Goal: Navigation & Orientation: Find specific page/section

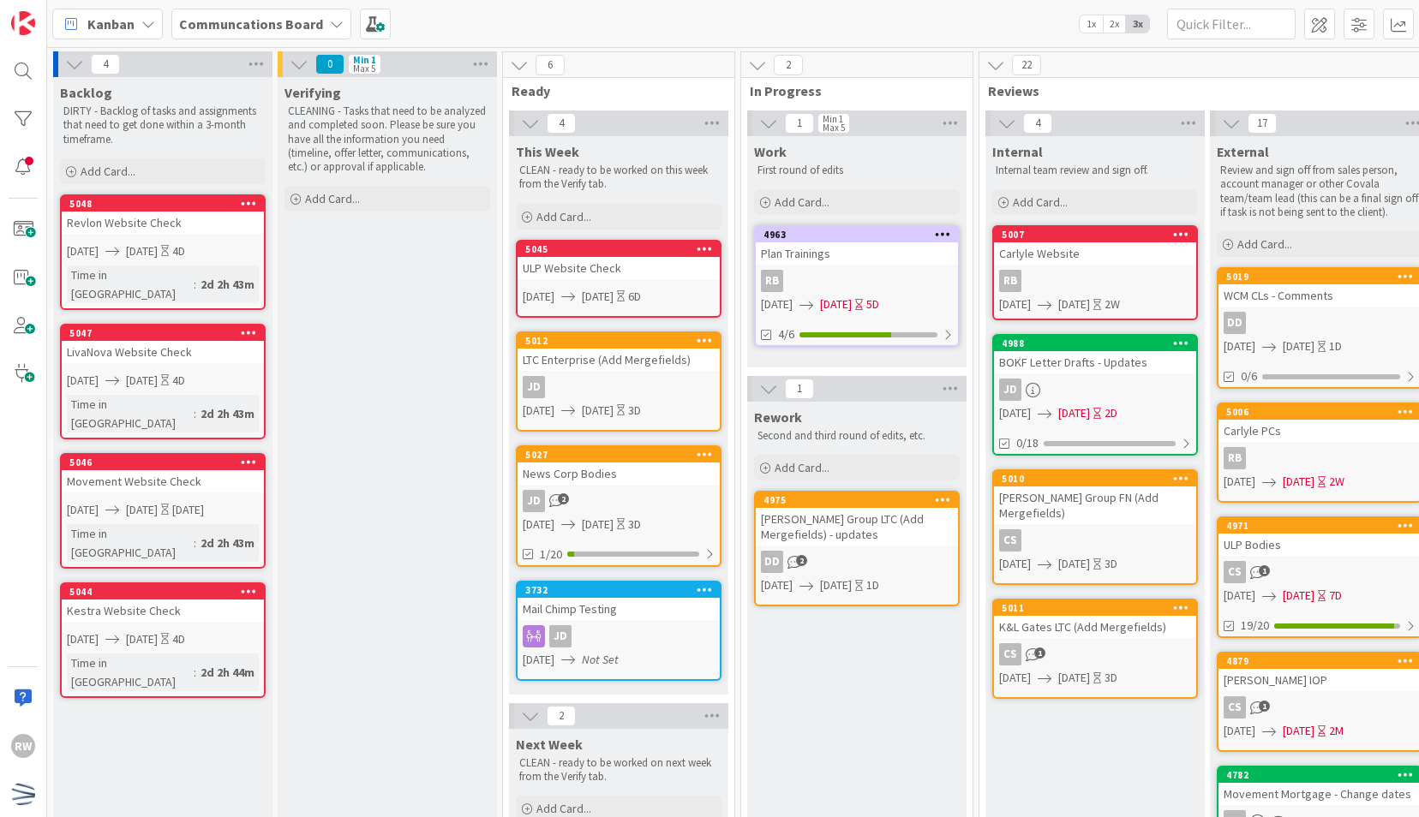
scroll to position [0, 211]
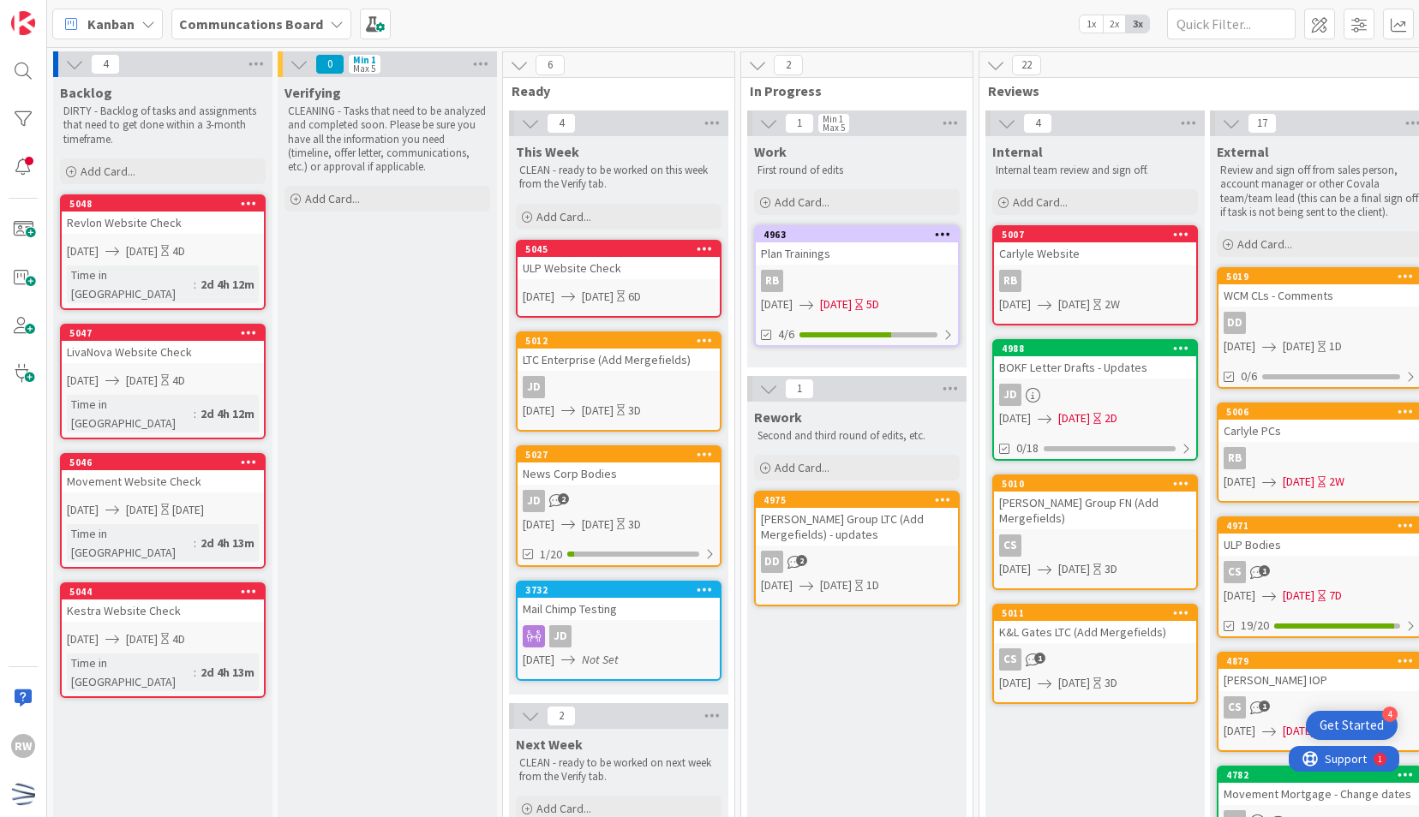
scroll to position [0, 120]
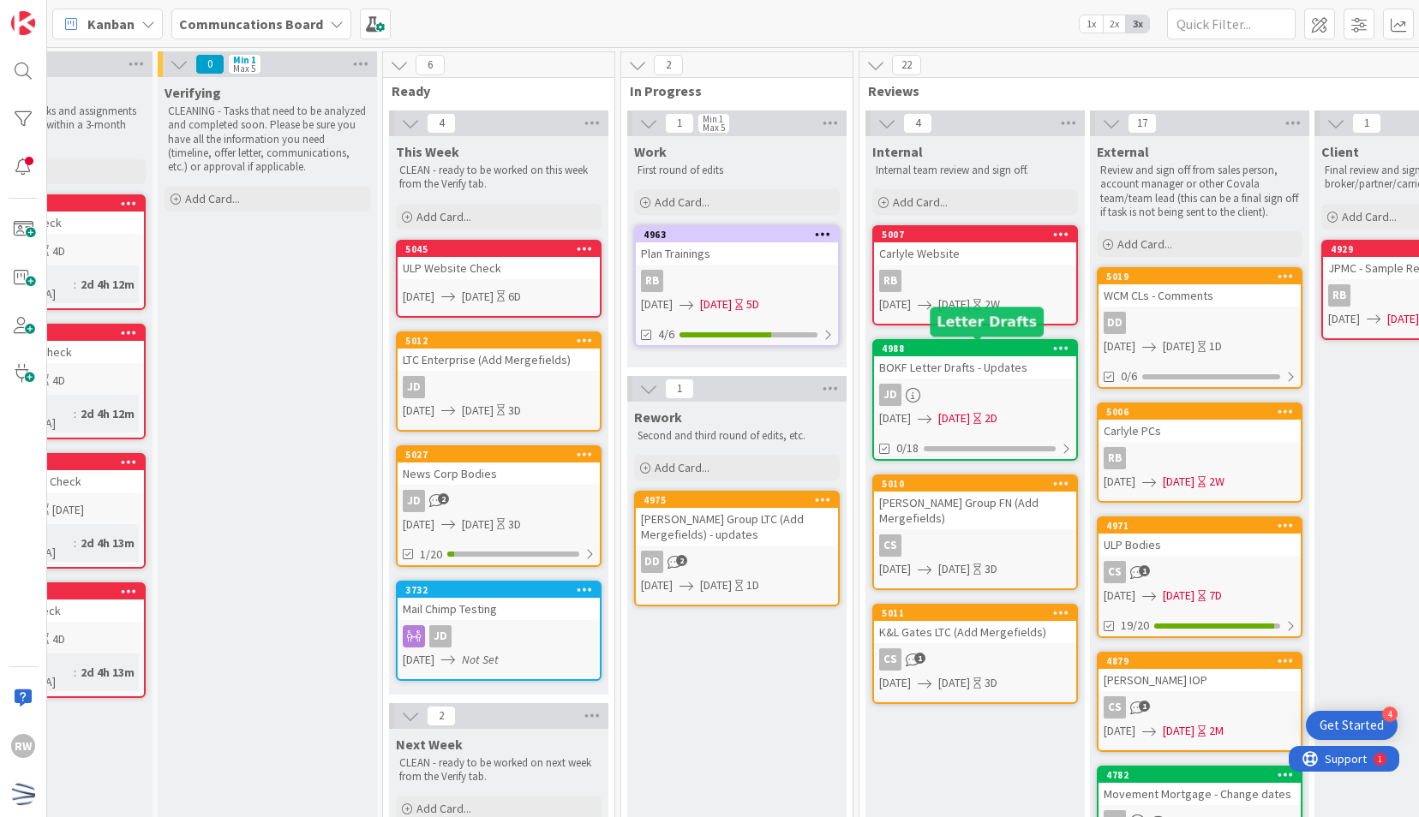
click at [925, 355] on div "4988" at bounding box center [975, 348] width 202 height 15
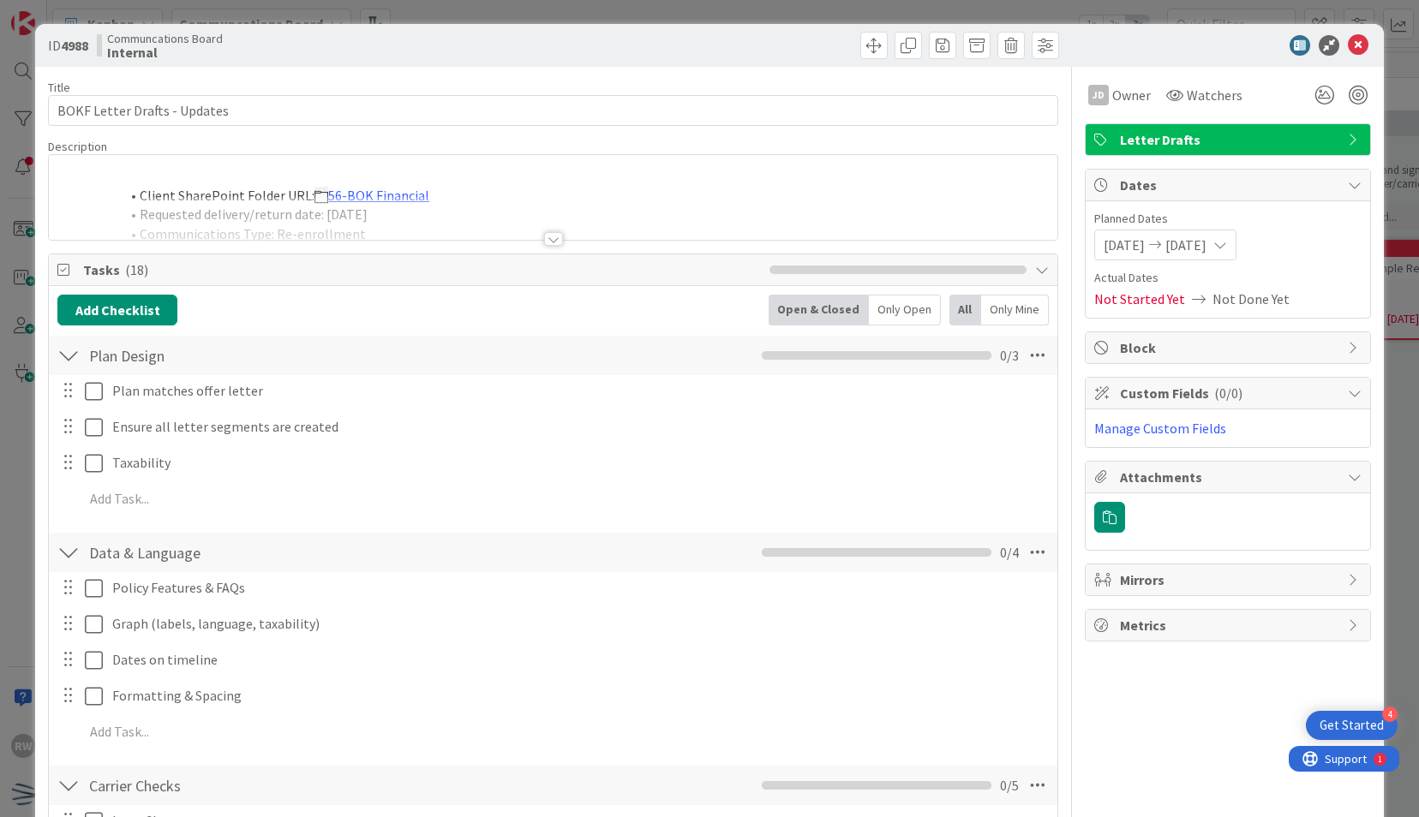
click at [1356, 46] on div at bounding box center [1219, 45] width 303 height 21
click at [1348, 43] on icon at bounding box center [1358, 45] width 21 height 21
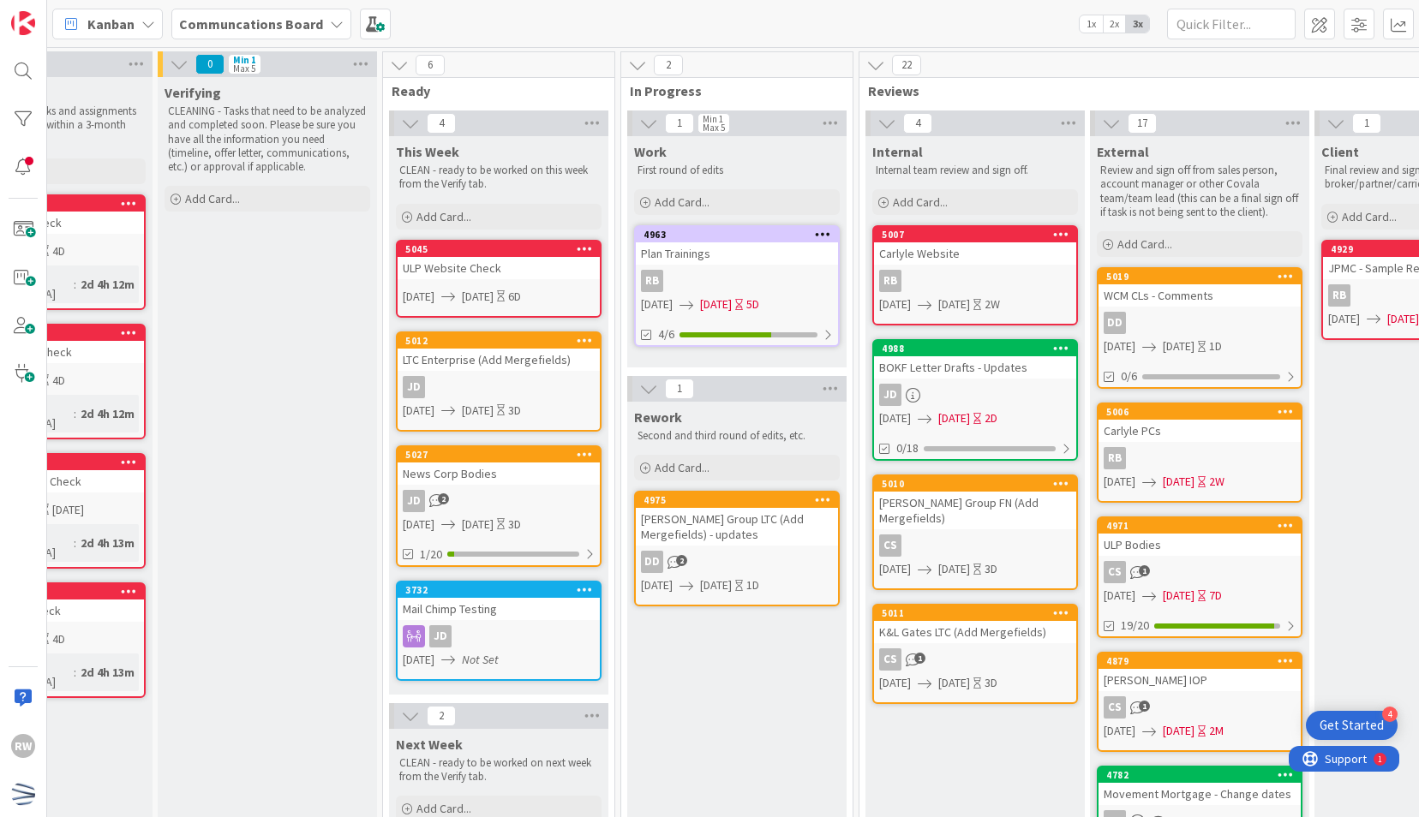
click at [992, 505] on div "[PERSON_NAME] Group FN (Add Mergefields)" at bounding box center [975, 511] width 202 height 38
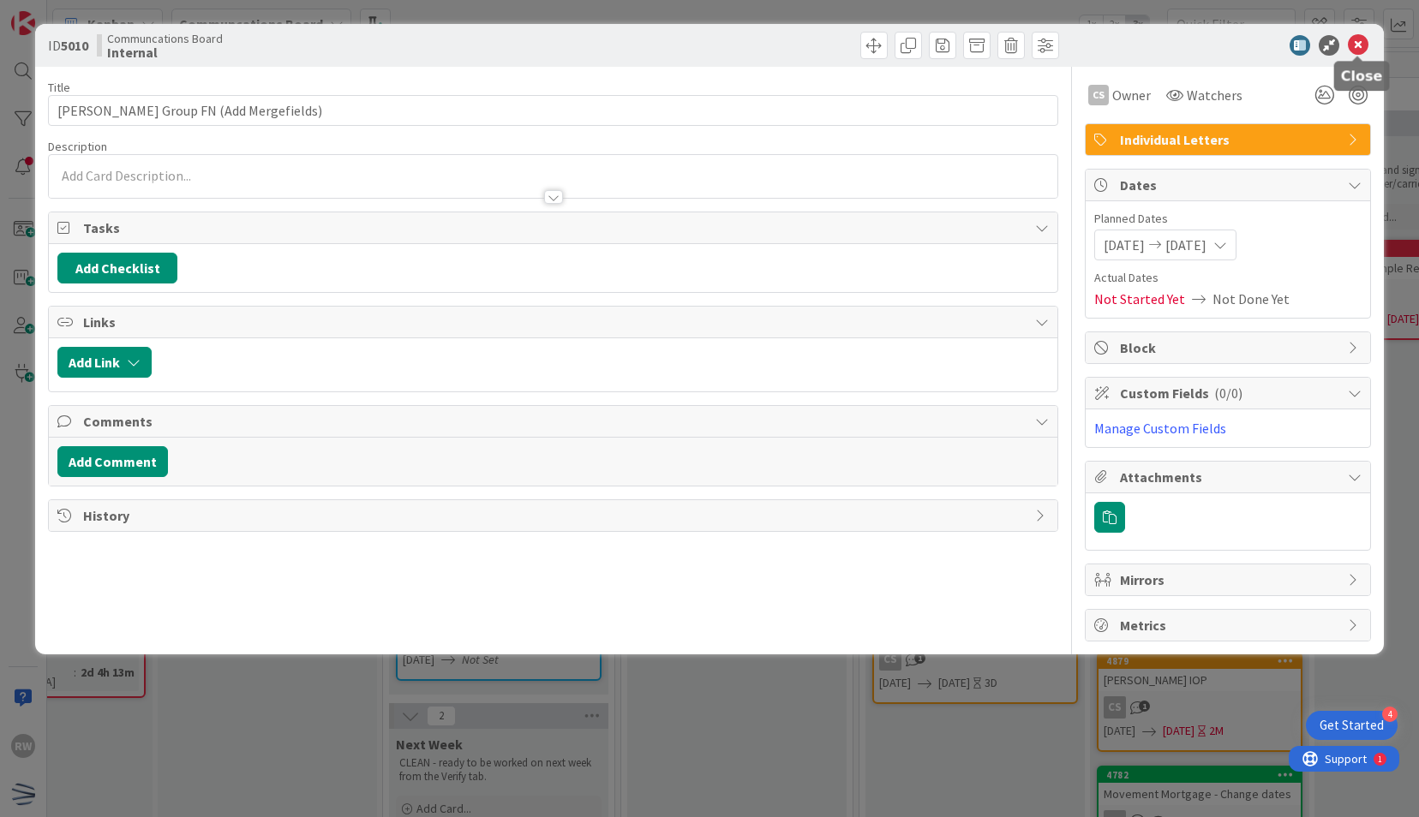
click at [1356, 50] on icon at bounding box center [1358, 45] width 21 height 21
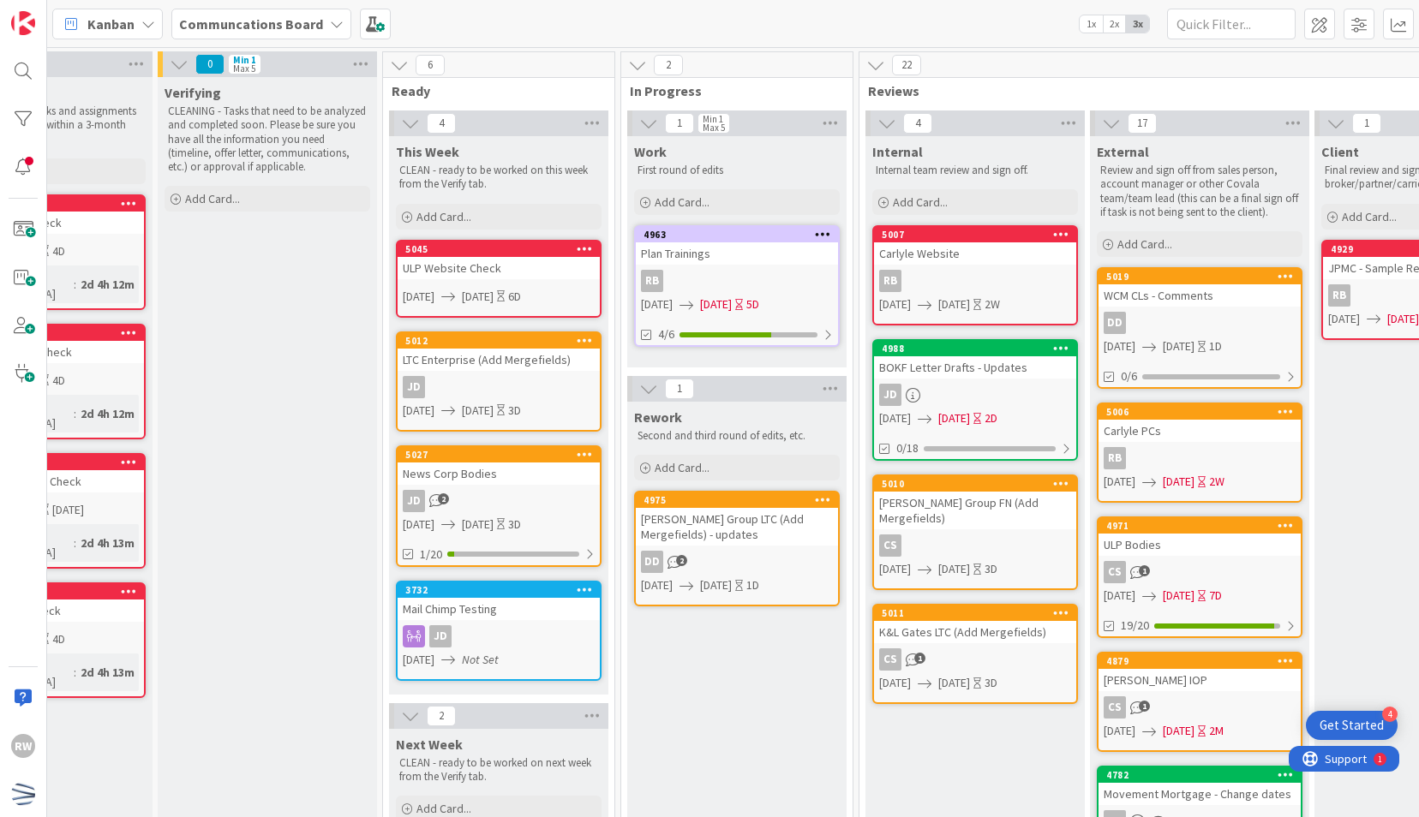
click at [975, 621] on div "K&L Gates LTC (Add Mergefields)" at bounding box center [975, 632] width 202 height 22
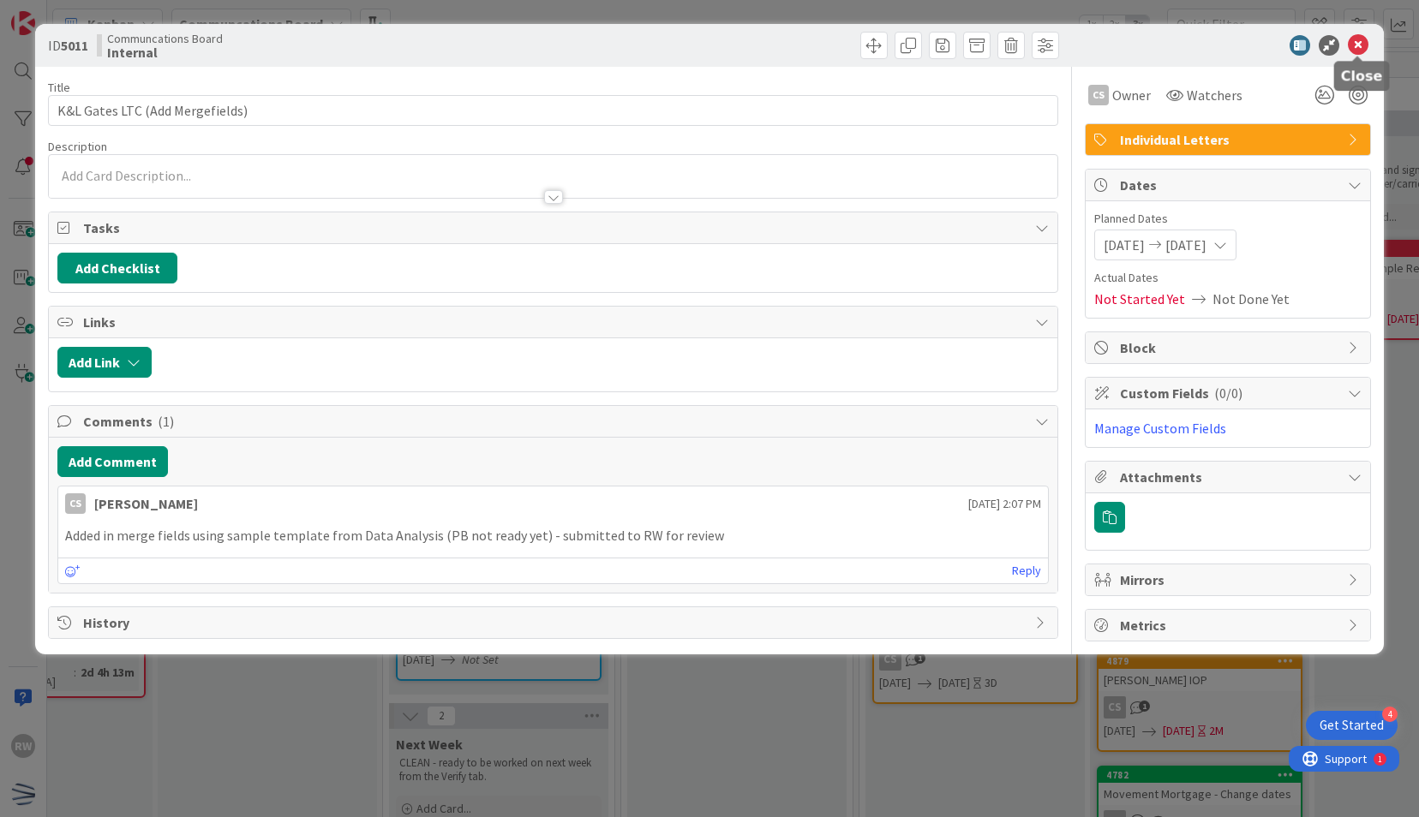
click at [1349, 42] on icon at bounding box center [1358, 45] width 21 height 21
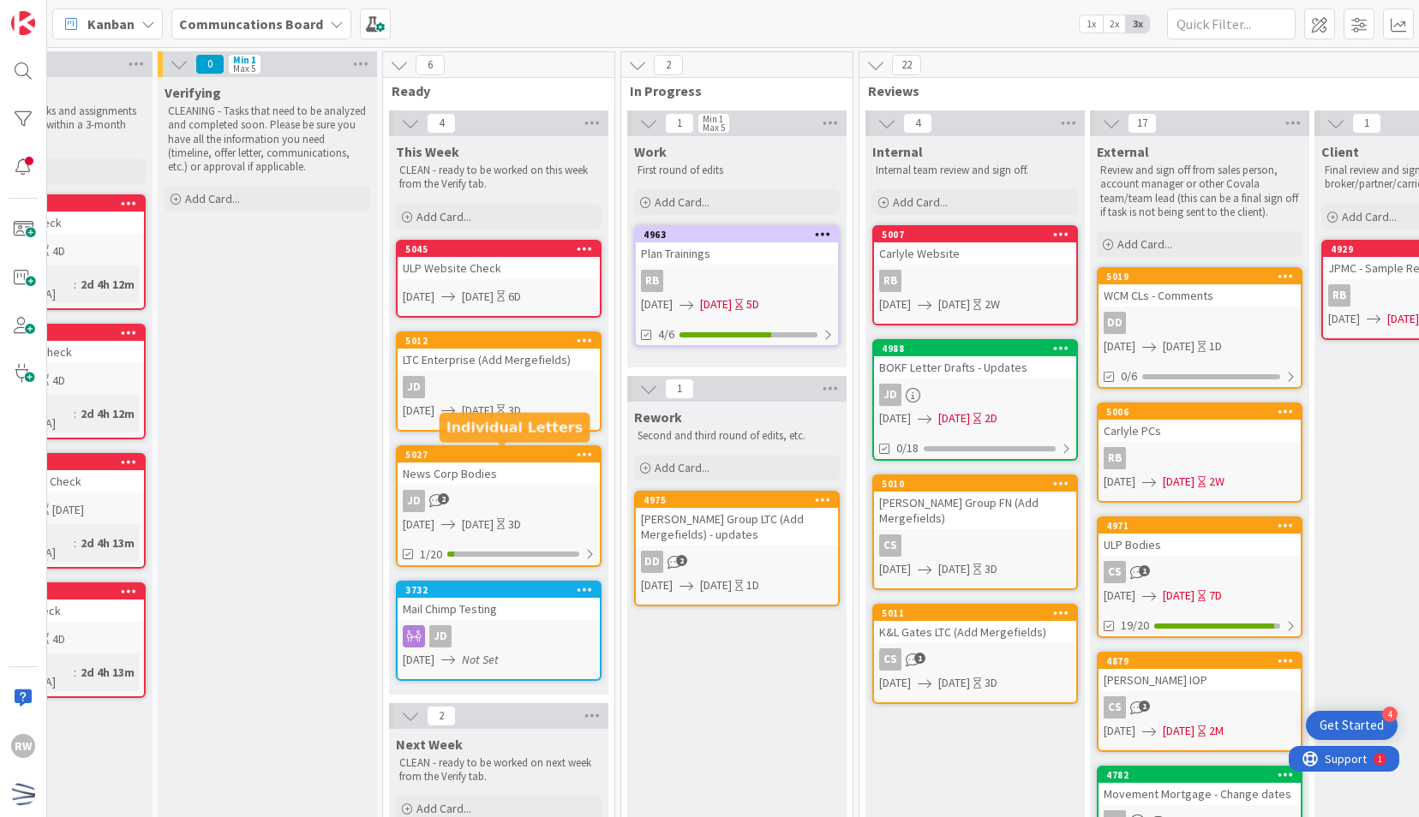
click at [494, 456] on div "5027" at bounding box center [502, 455] width 195 height 12
